Goal: Find specific page/section: Find specific page/section

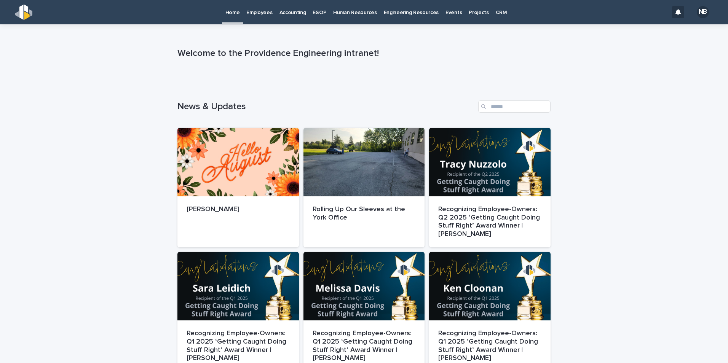
click at [262, 12] on p "Employees" at bounding box center [259, 8] width 26 height 16
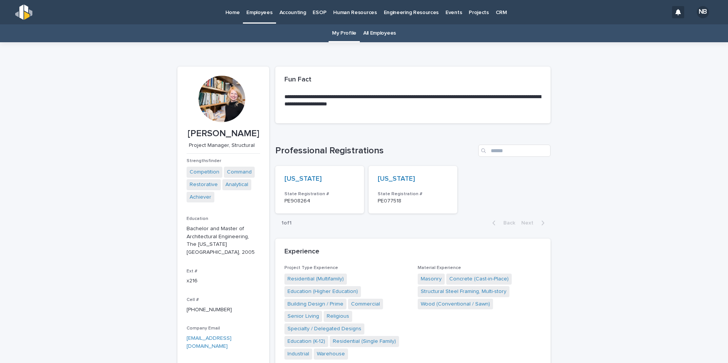
click at [376, 31] on link "All Employees" at bounding box center [379, 33] width 33 height 18
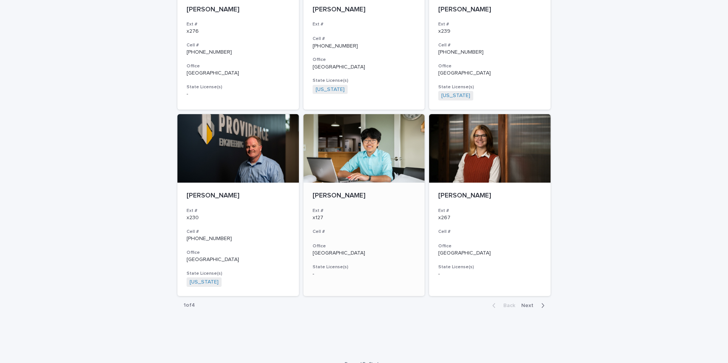
scroll to position [1296, 0]
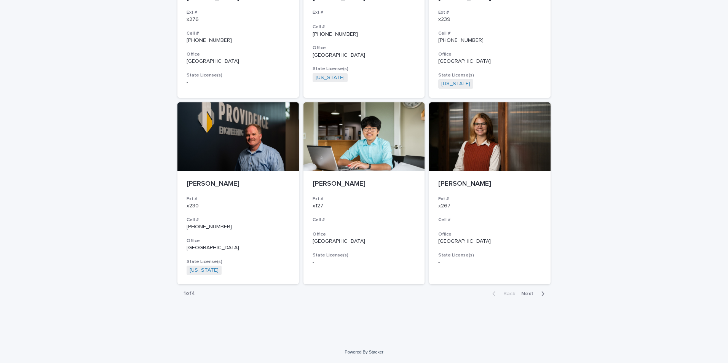
click at [522, 296] on span "Next" at bounding box center [529, 293] width 17 height 5
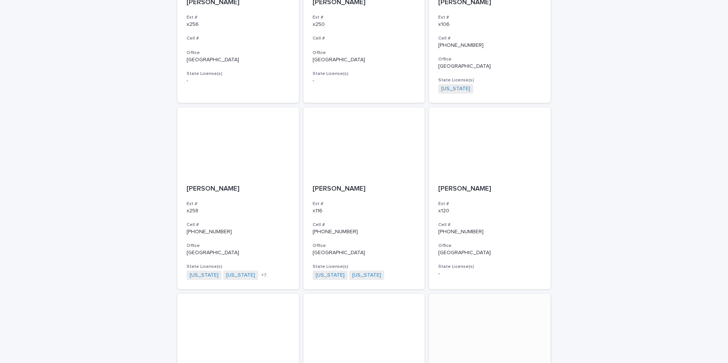
scroll to position [719, 0]
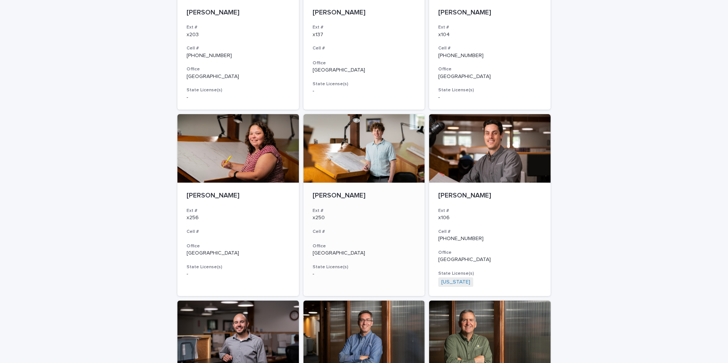
click at [337, 193] on p "[PERSON_NAME]" at bounding box center [364, 196] width 103 height 8
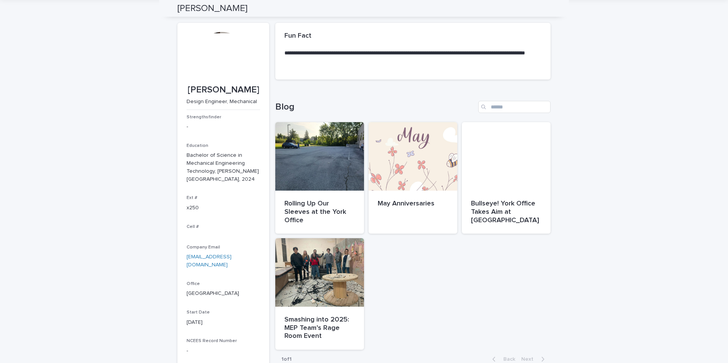
scroll to position [38, 0]
